Goal: Information Seeking & Learning: Find contact information

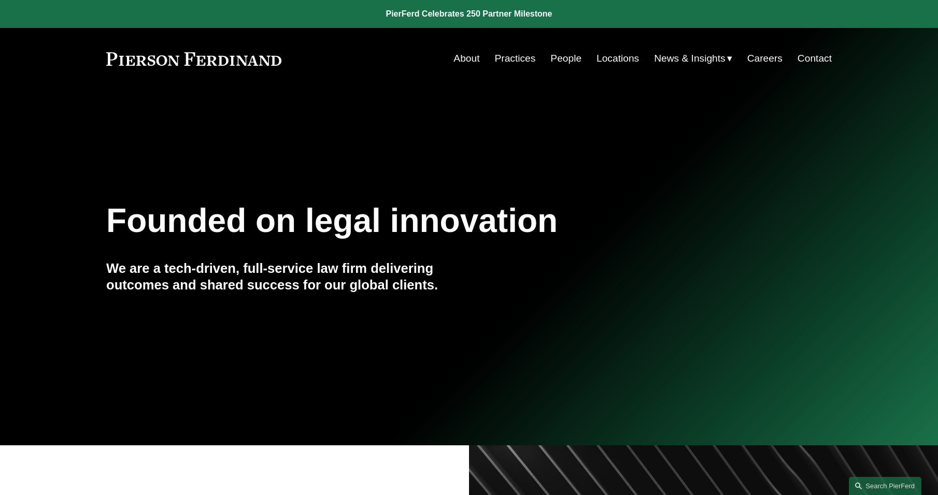
click at [559, 56] on link "People" at bounding box center [565, 59] width 31 height 20
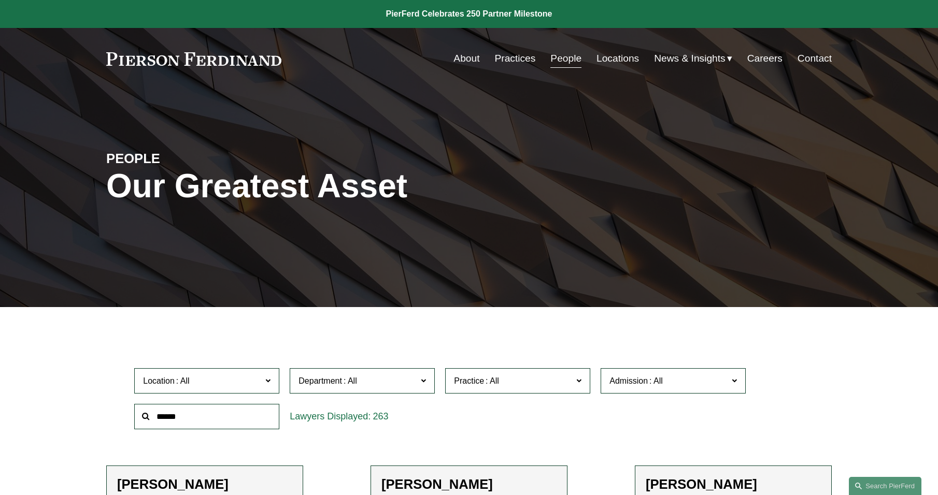
click at [243, 414] on input "text" at bounding box center [206, 416] width 145 height 25
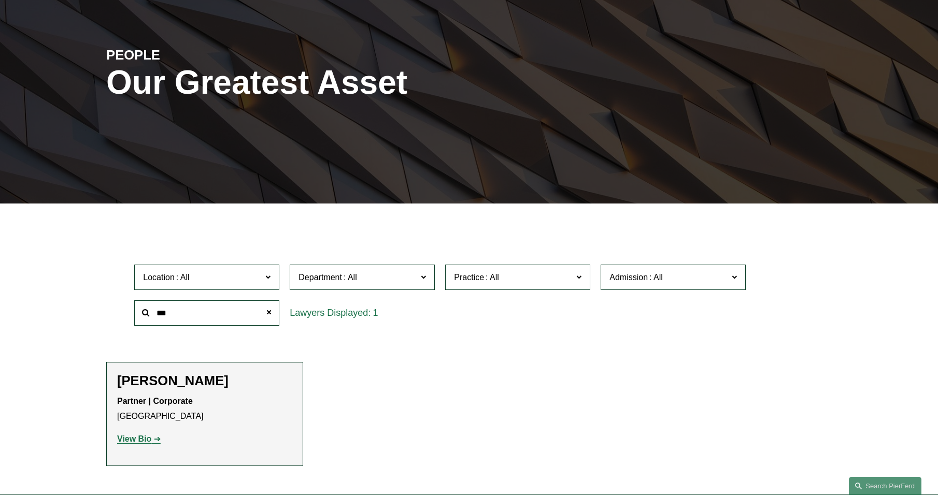
scroll to position [155, 0]
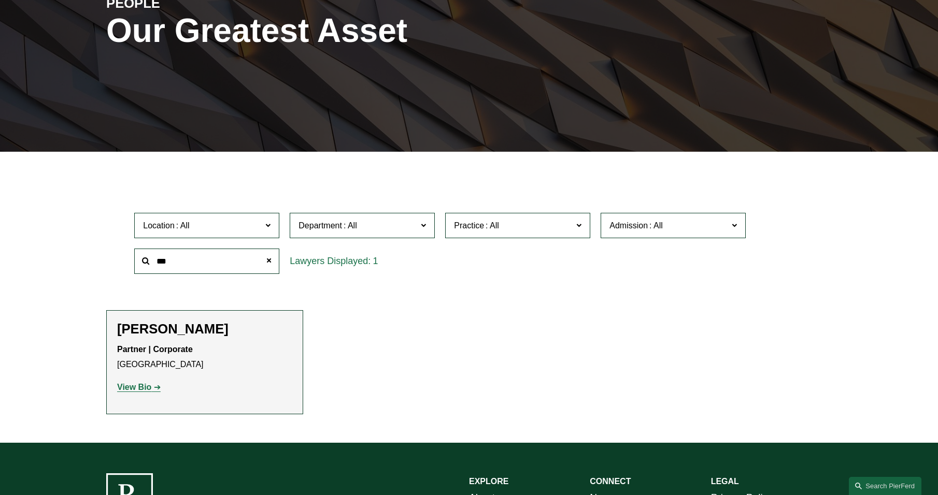
drag, startPoint x: 182, startPoint y: 263, endPoint x: 84, endPoint y: 244, distance: 99.3
click at [84, 244] on ul "Filter Location All Atlanta Austin Bellevue Boston Charlotte Chicago Cincinnati…" at bounding box center [469, 296] width 782 height 238
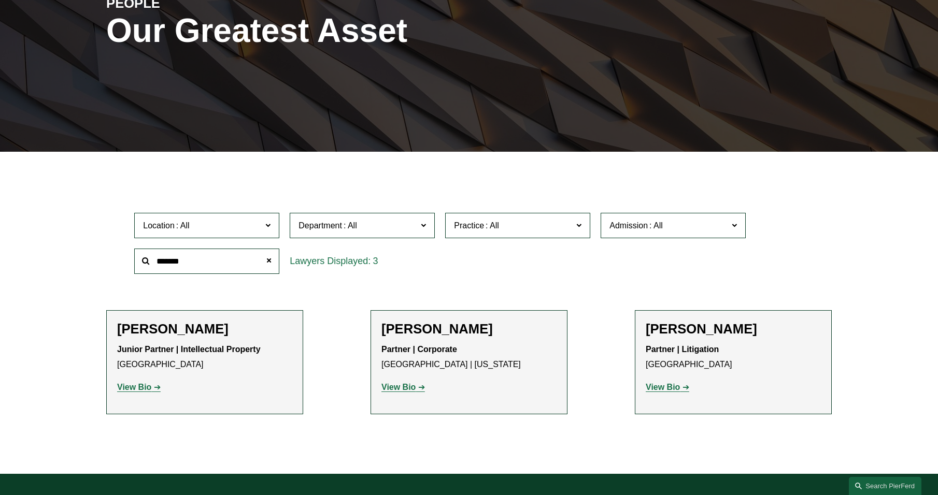
type input "*******"
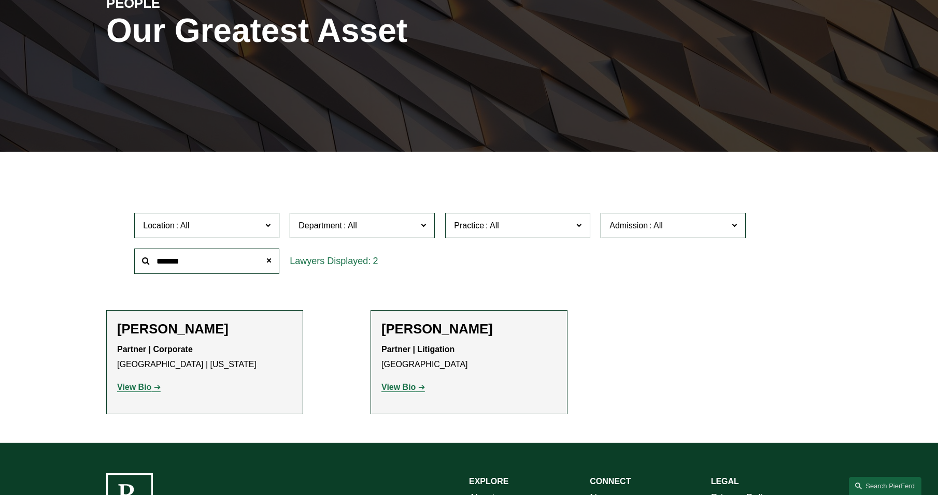
click at [194, 360] on p "Partner | Corporate Princeton | New York" at bounding box center [204, 357] width 175 height 30
click at [145, 388] on strong "View Bio" at bounding box center [134, 387] width 34 height 9
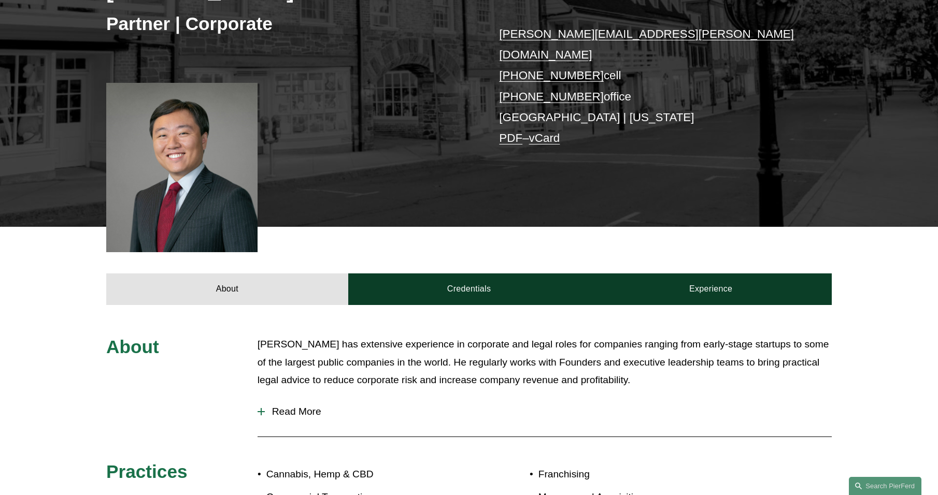
scroll to position [207, 0]
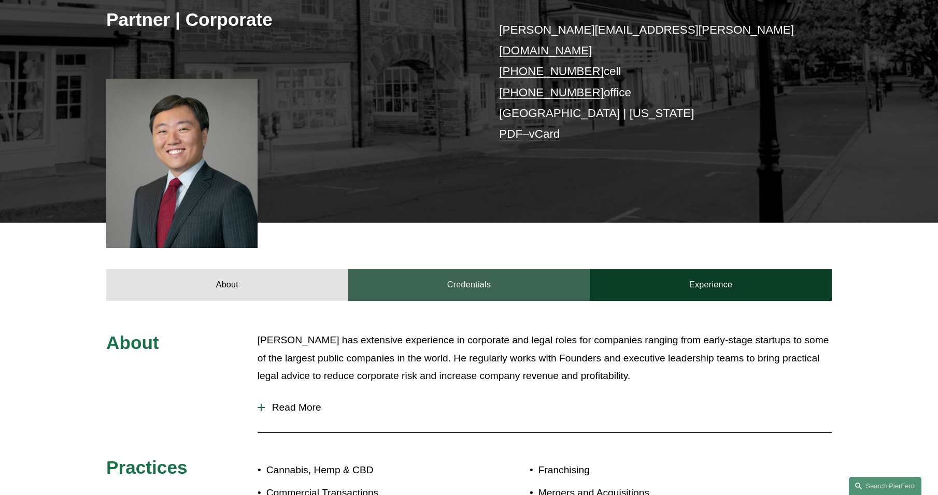
click at [439, 272] on link "Credentials" at bounding box center [469, 284] width 242 height 31
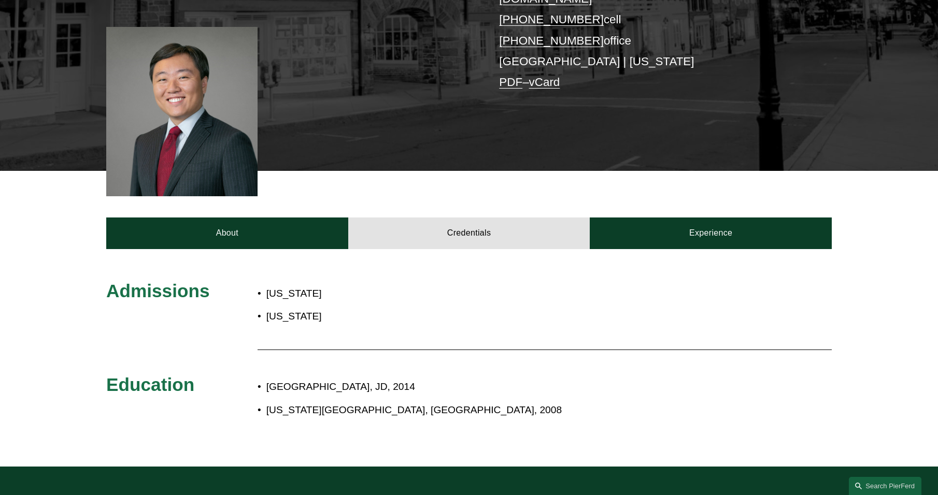
scroll to position [52, 0]
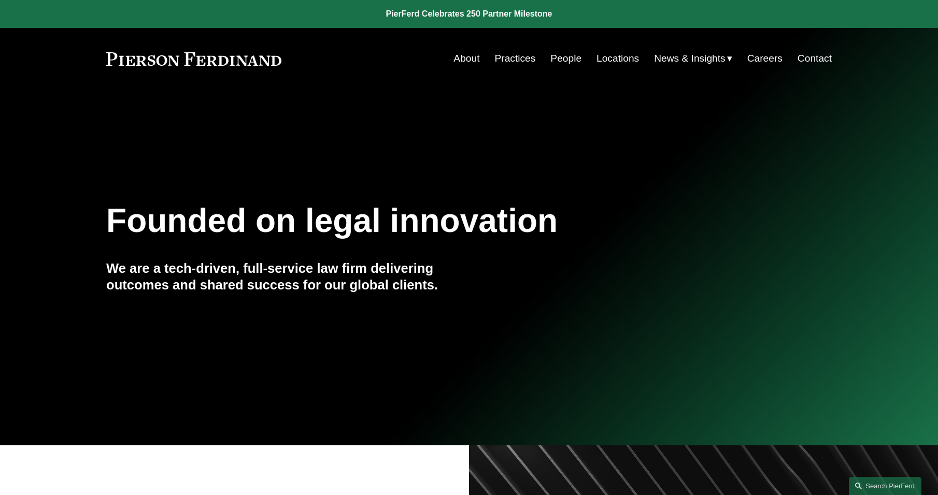
click at [569, 59] on link "People" at bounding box center [565, 59] width 31 height 20
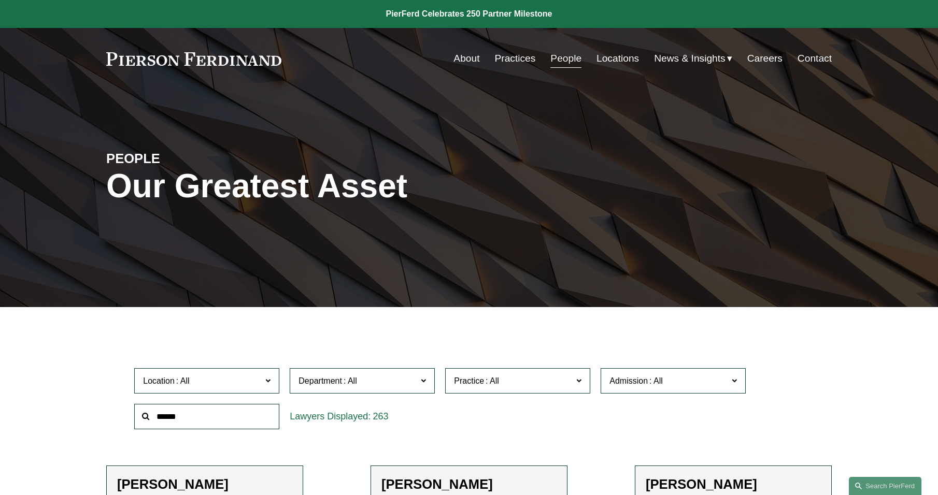
click at [241, 417] on input "text" at bounding box center [206, 416] width 145 height 25
type input "*******"
